Goal: Check status: Check status

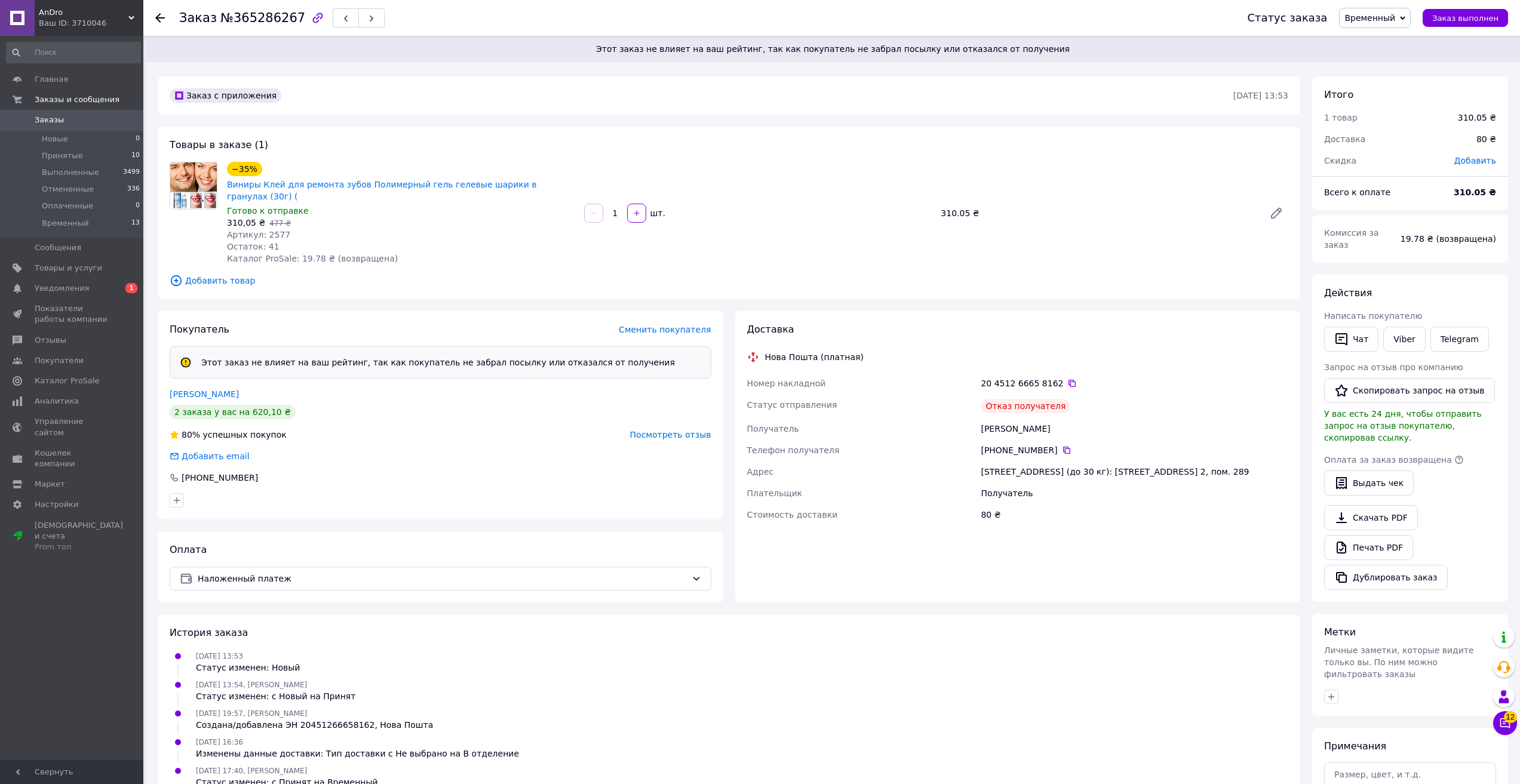
drag, startPoint x: 92, startPoint y: 20, endPoint x: 87, endPoint y: 24, distance: 6.4
click at [92, 20] on div "Ваш ID: 3710046" at bounding box center [91, 24] width 104 height 11
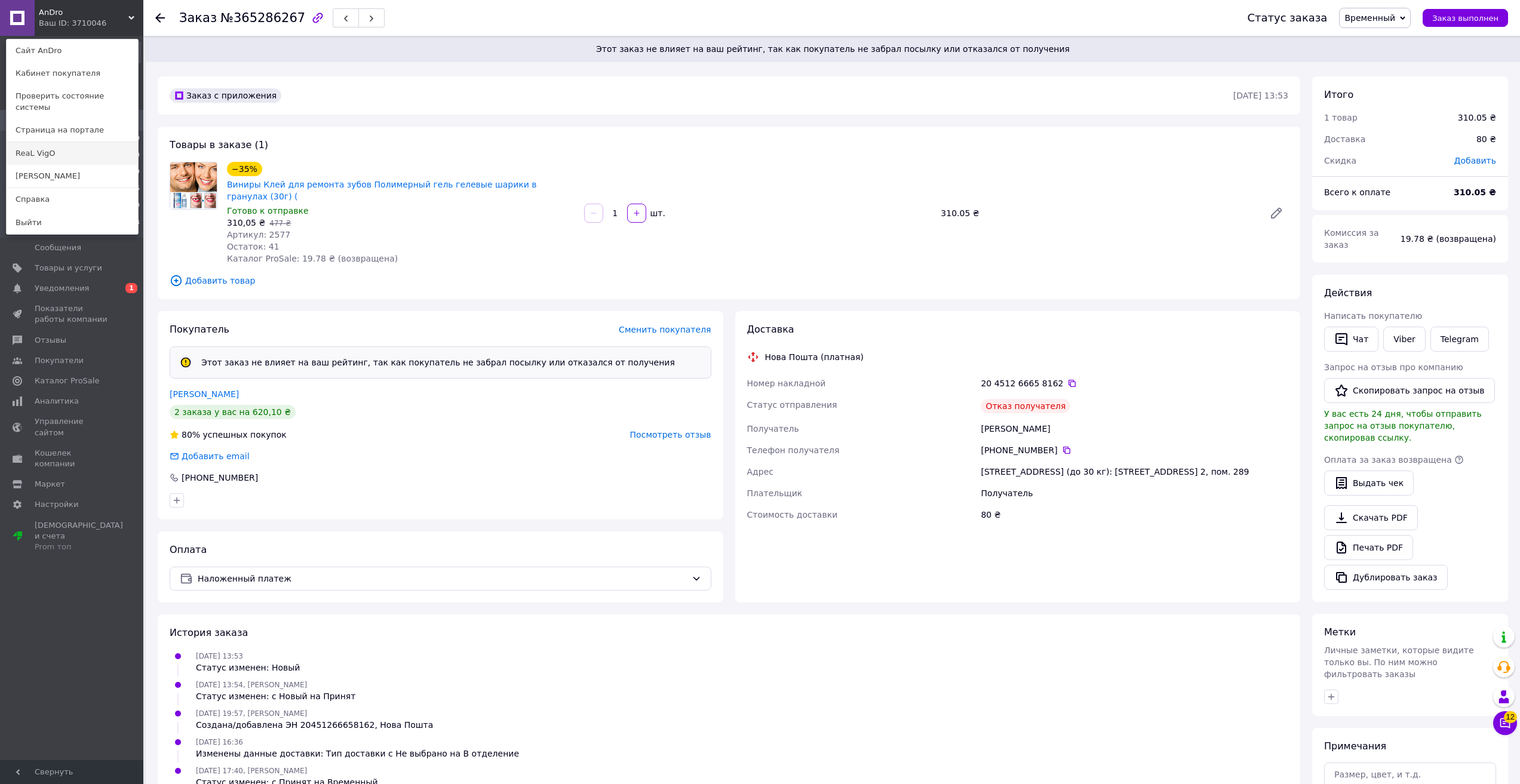
click at [88, 144] on link "ReaL VigO" at bounding box center [72, 153] width 131 height 23
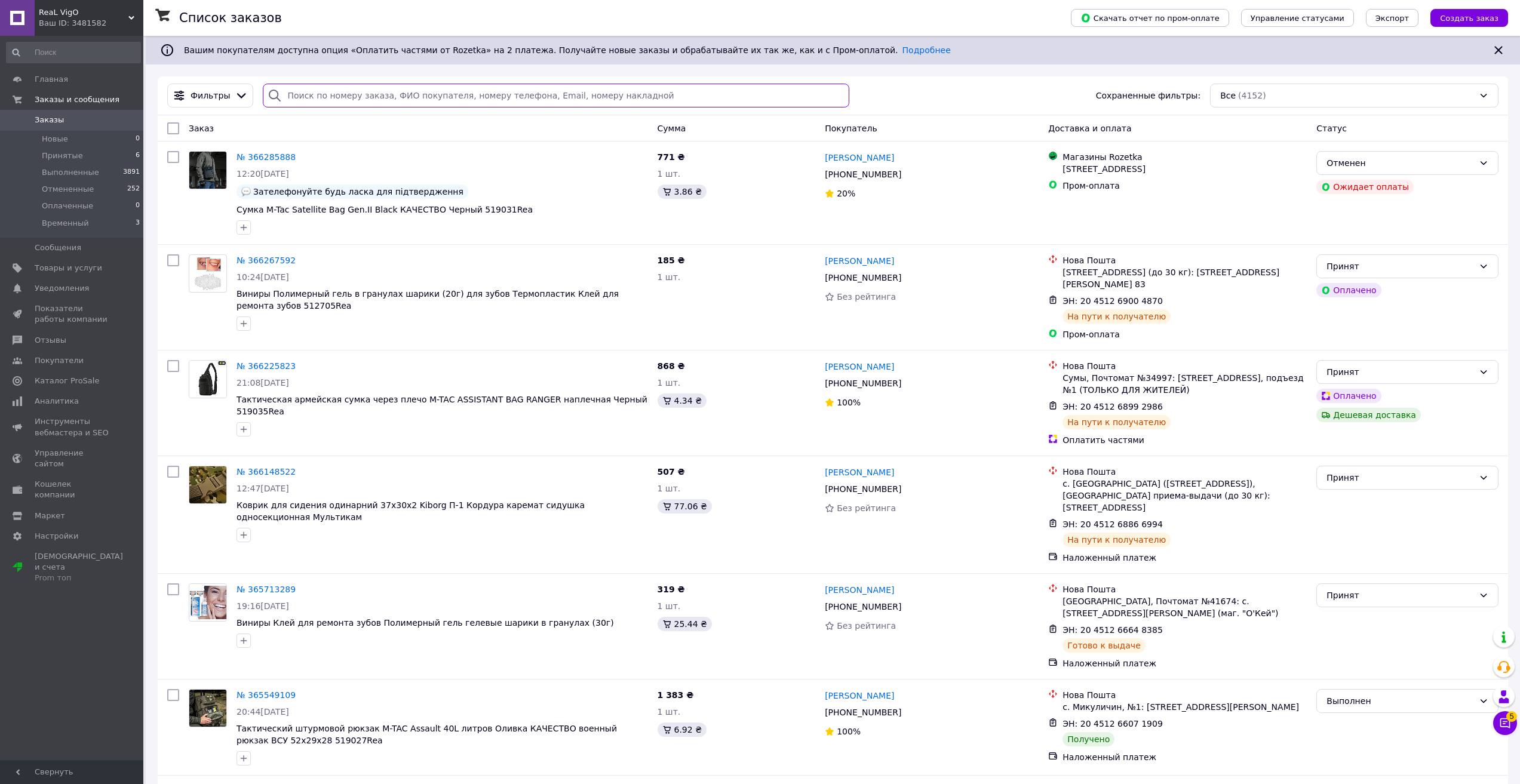
click at [366, 88] on input "search" at bounding box center [556, 96] width 587 height 24
paste input "366225823"
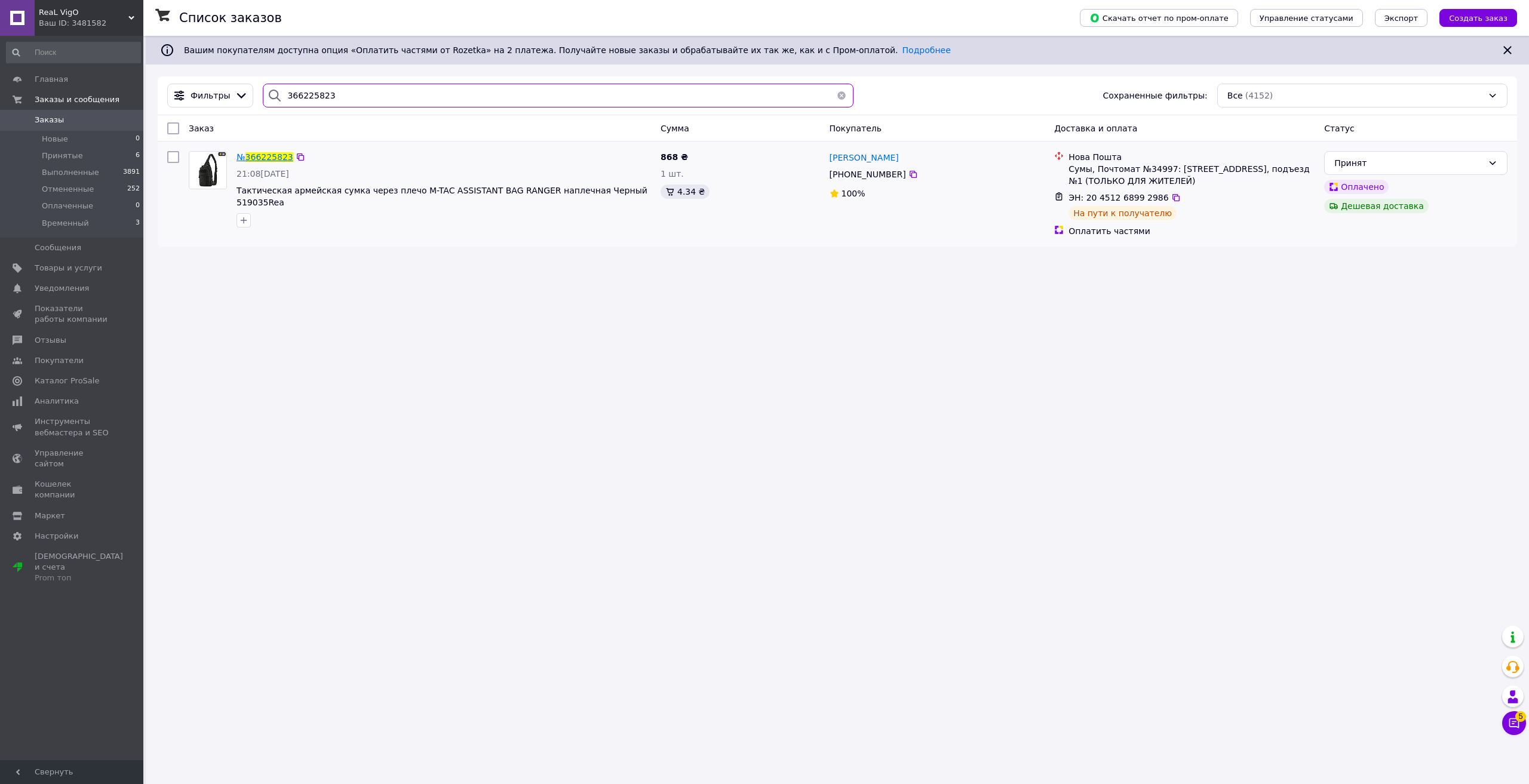
type input "366225823"
click at [269, 161] on span "366225823" at bounding box center [269, 157] width 48 height 9
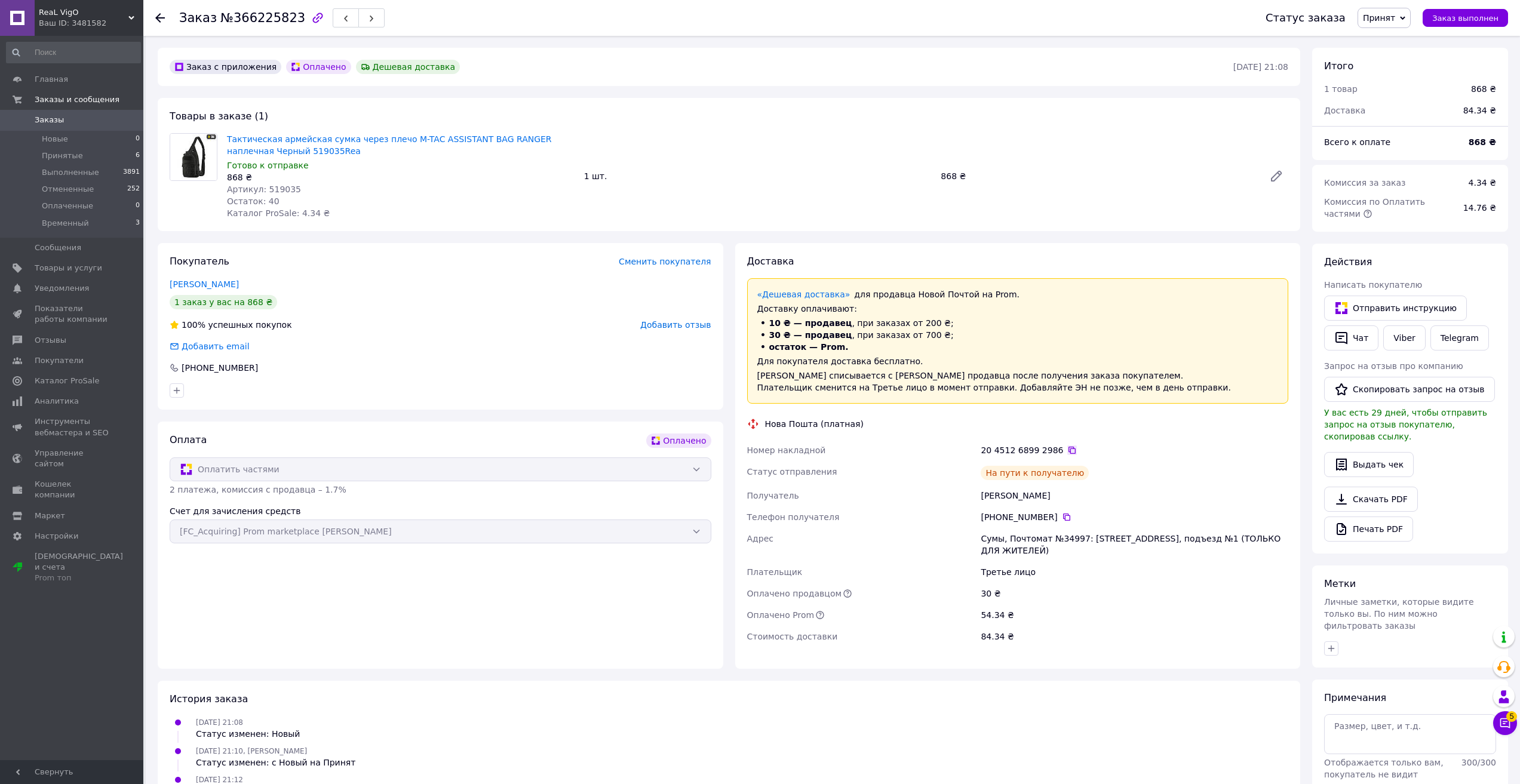
click at [1068, 452] on icon at bounding box center [1072, 450] width 9 height 9
click at [80, 124] on span "Заказы" at bounding box center [73, 120] width 76 height 11
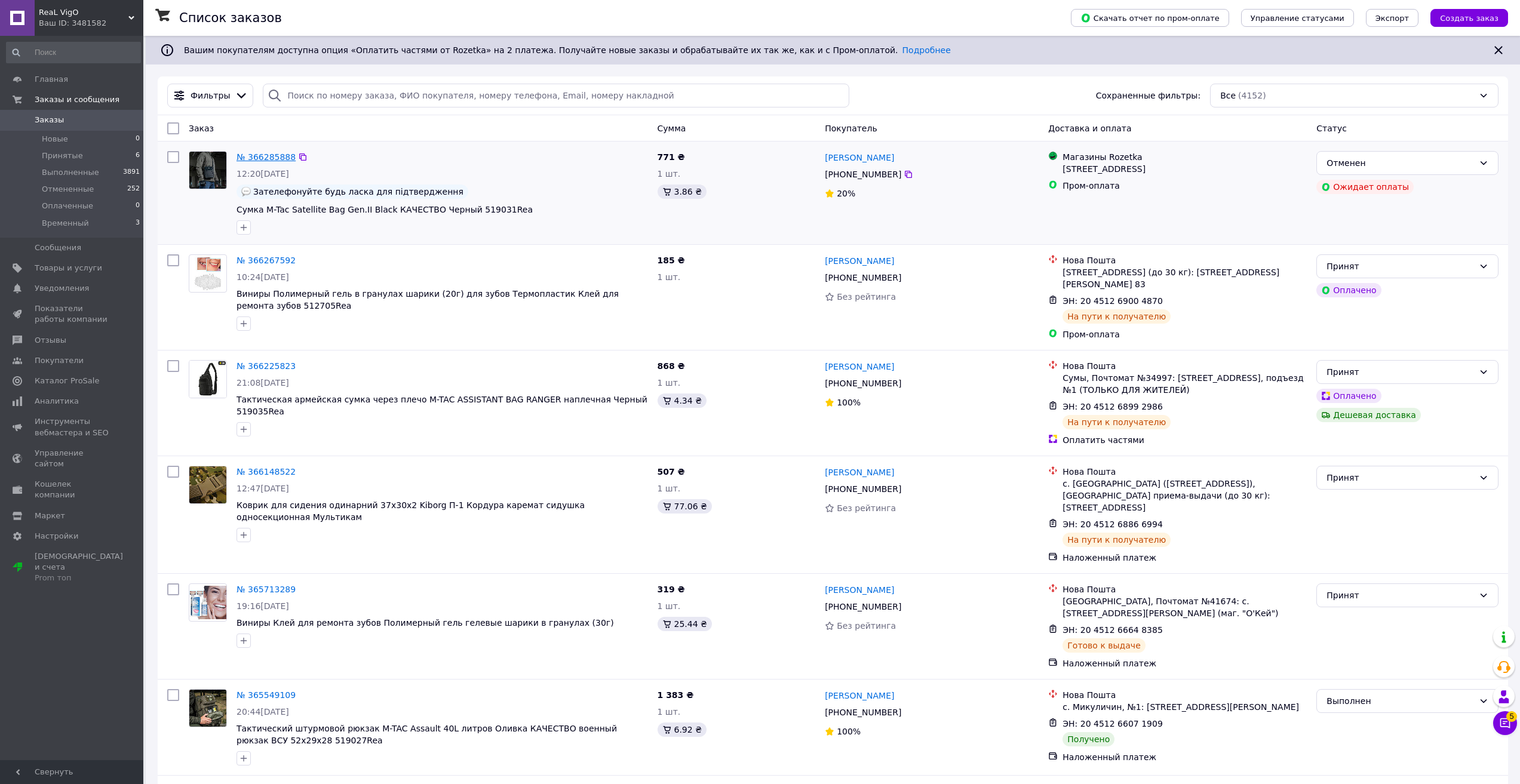
click at [268, 158] on link "№ 366285888" at bounding box center [266, 157] width 59 height 9
